Goal: Navigation & Orientation: Find specific page/section

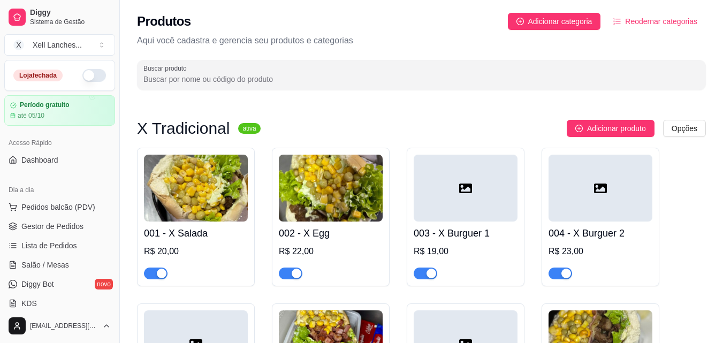
click at [90, 76] on button "button" at bounding box center [94, 75] width 24 height 13
click at [40, 163] on span "Dashboard" at bounding box center [39, 160] width 37 height 11
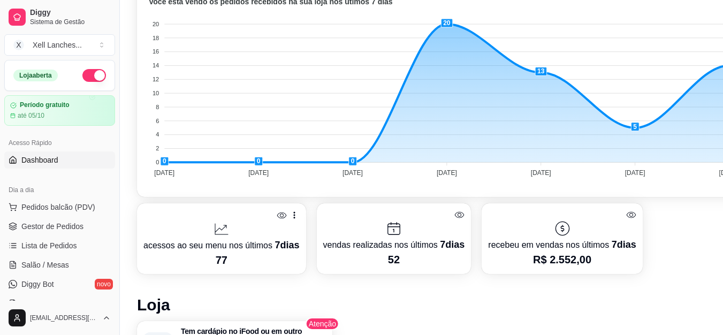
scroll to position [321, 0]
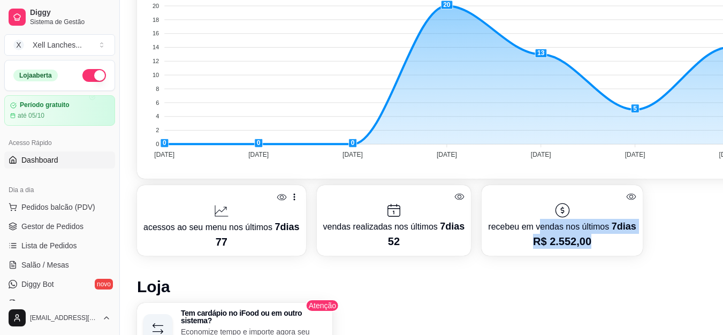
drag, startPoint x: 535, startPoint y: 230, endPoint x: 616, endPoint y: 254, distance: 84.2
click at [616, 254] on div "recebeu em vendas nos últimos 7 dias R$ 2.552,00" at bounding box center [562, 220] width 161 height 71
click at [616, 262] on div "Desempenho Últimos 7 dias Número de pedidos Você está vendo os pedidos recebido…" at bounding box center [447, 257] width 620 height 681
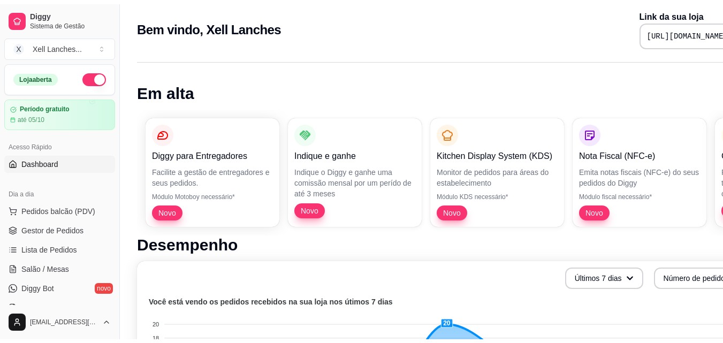
scroll to position [0, 0]
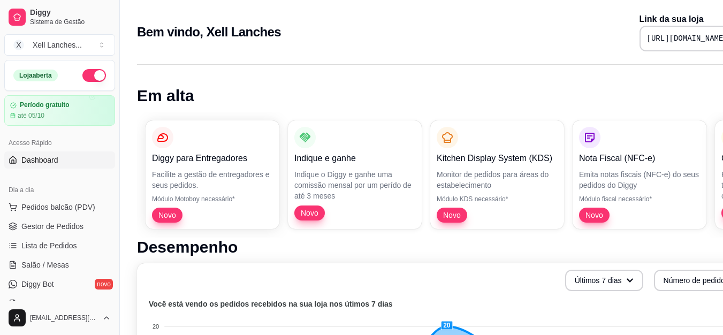
click at [640, 44] on div "[URL][DOMAIN_NAME]" at bounding box center [698, 39] width 117 height 26
click at [647, 43] on pre "[URL][DOMAIN_NAME]" at bounding box center [687, 38] width 81 height 11
click at [647, 34] on pre "[URL][DOMAIN_NAME]" at bounding box center [687, 38] width 81 height 11
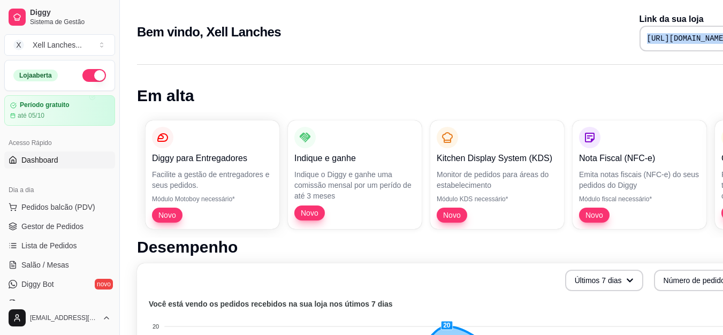
click at [647, 34] on pre "[URL][DOMAIN_NAME]" at bounding box center [687, 38] width 81 height 11
copy div "[URL][DOMAIN_NAME]"
click at [54, 229] on span "Gestor de Pedidos" at bounding box center [52, 226] width 62 height 11
